Goal: Information Seeking & Learning: Learn about a topic

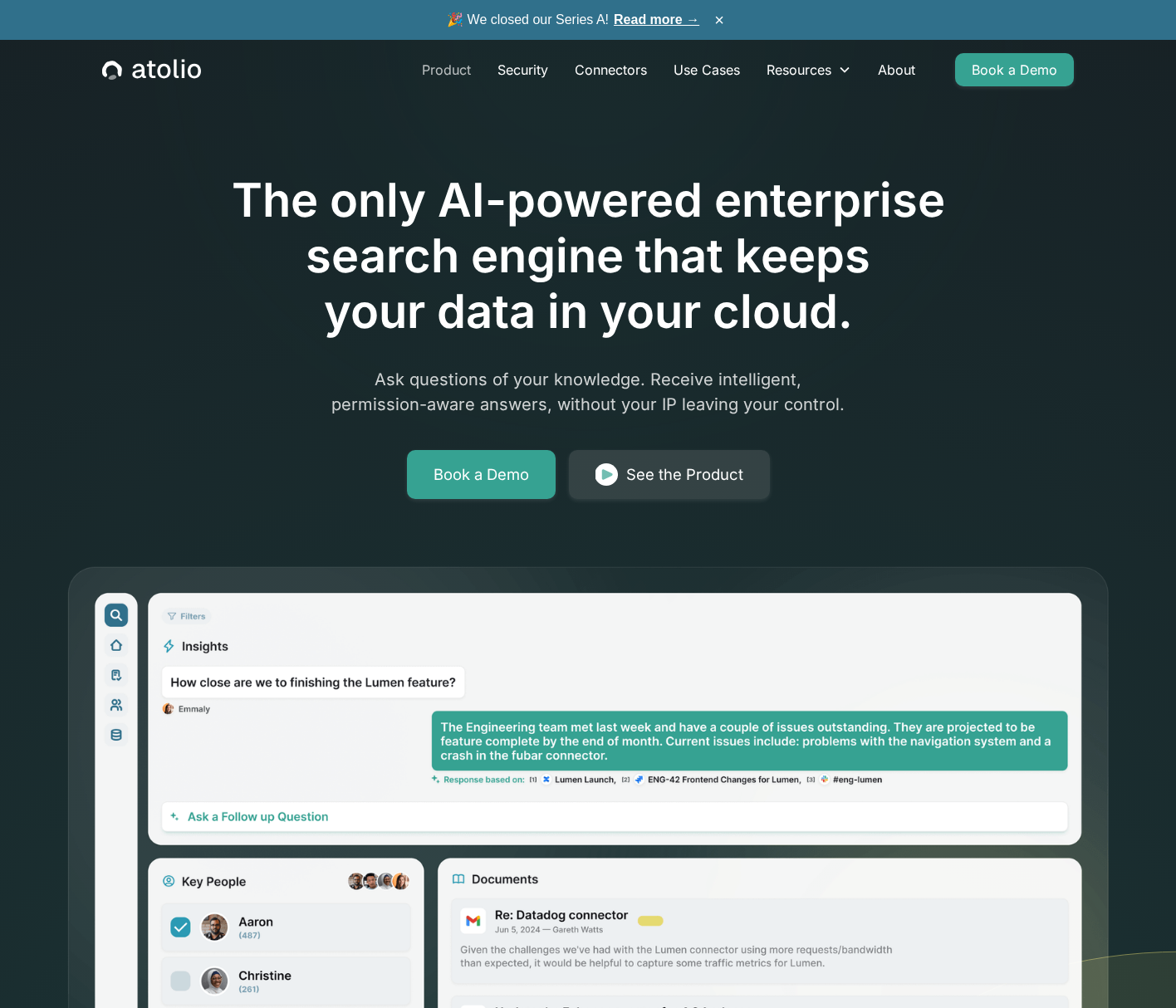
click at [442, 67] on link "Product" at bounding box center [446, 70] width 76 height 33
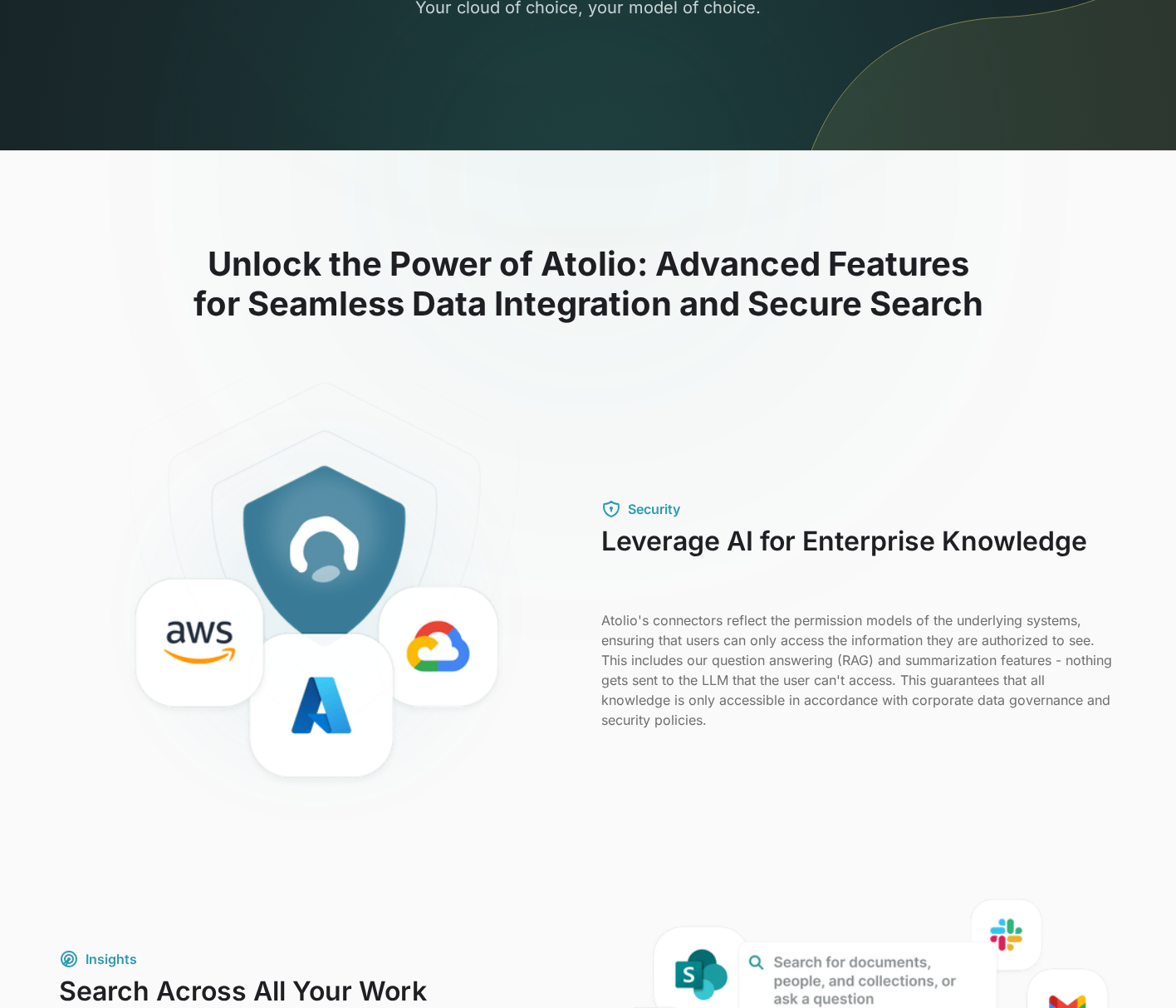
scroll to position [232, 0]
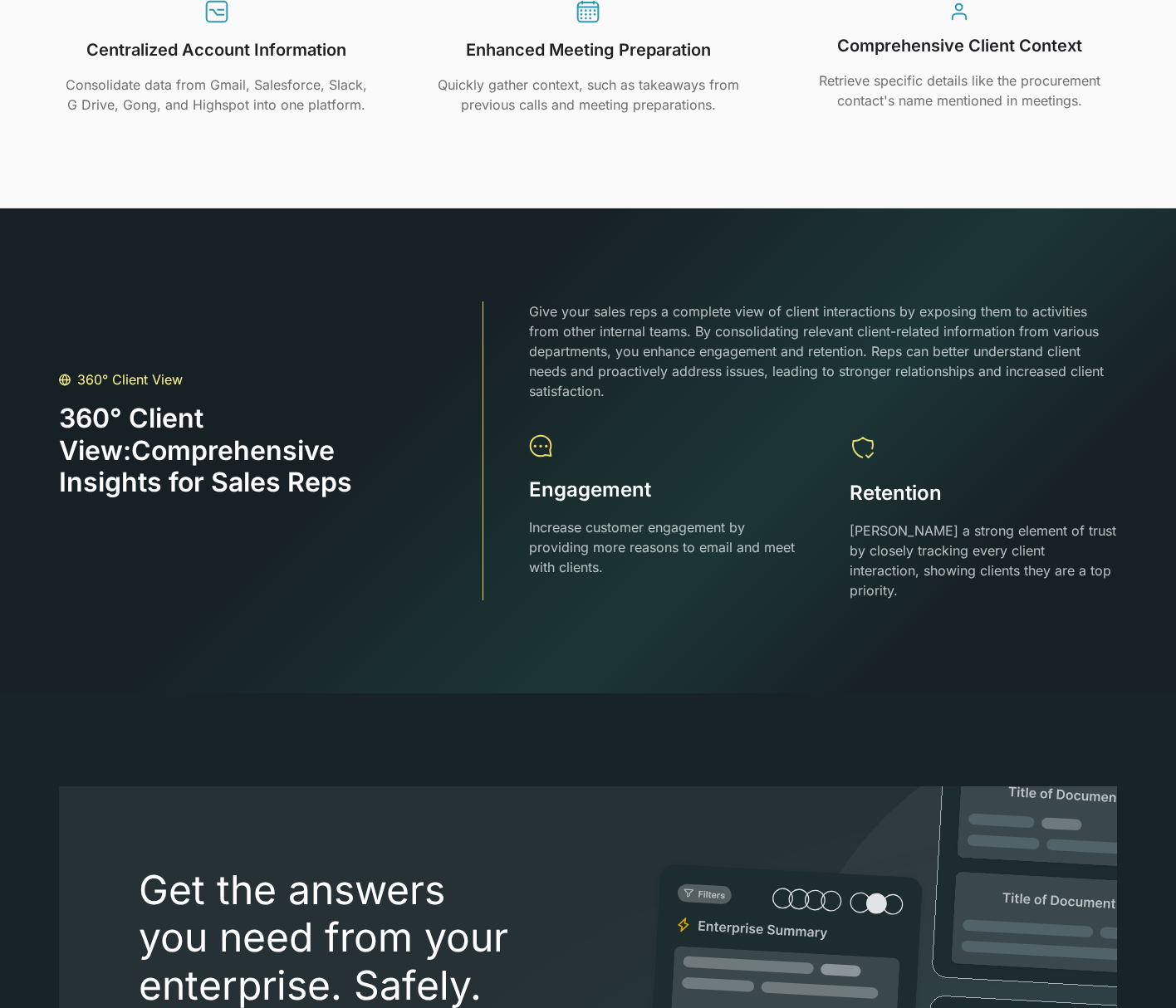
scroll to position [3132, 0]
